Goal: Book appointment/travel/reservation

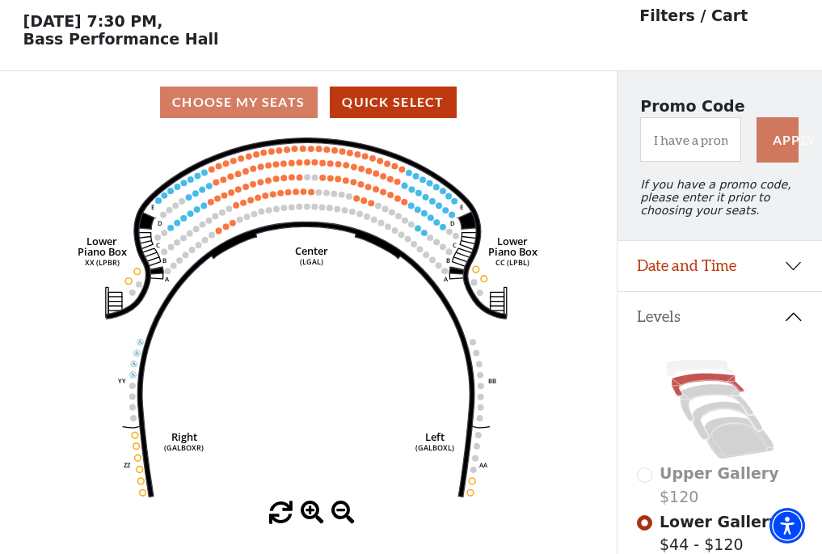
scroll to position [75, 0]
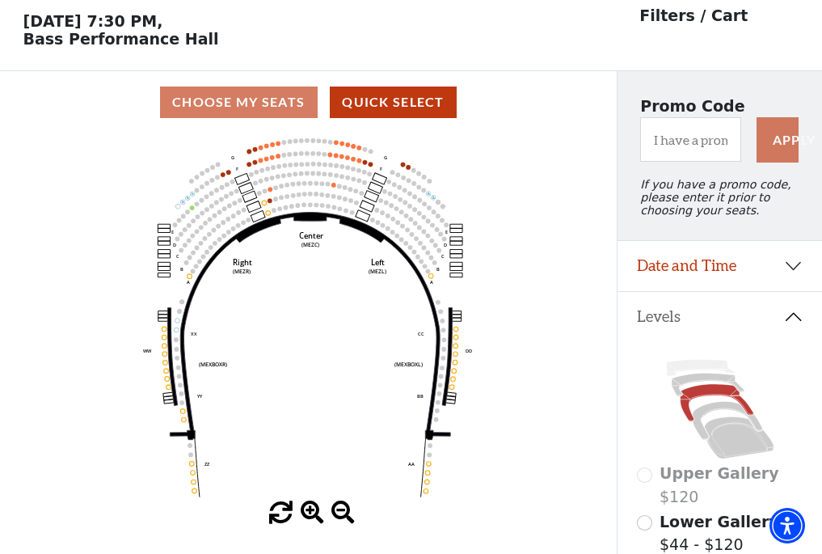
scroll to position [75, 0]
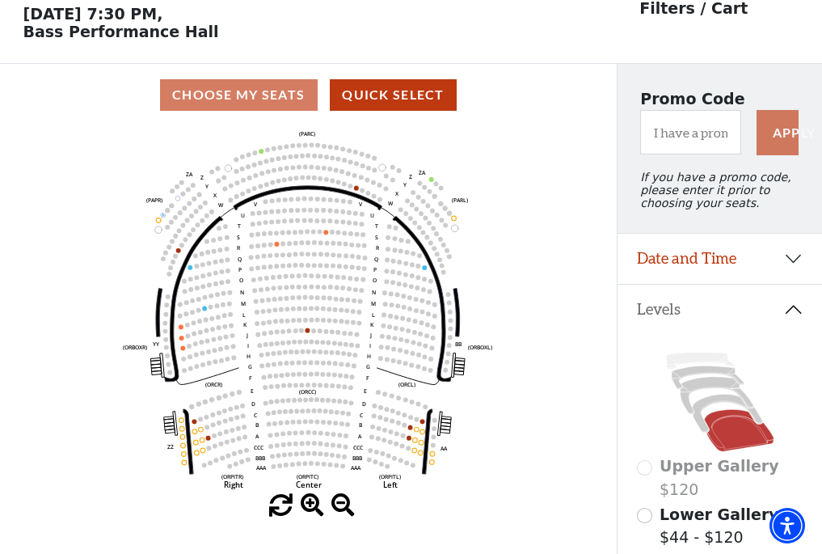
scroll to position [75, 0]
